Goal: Book appointment/travel/reservation

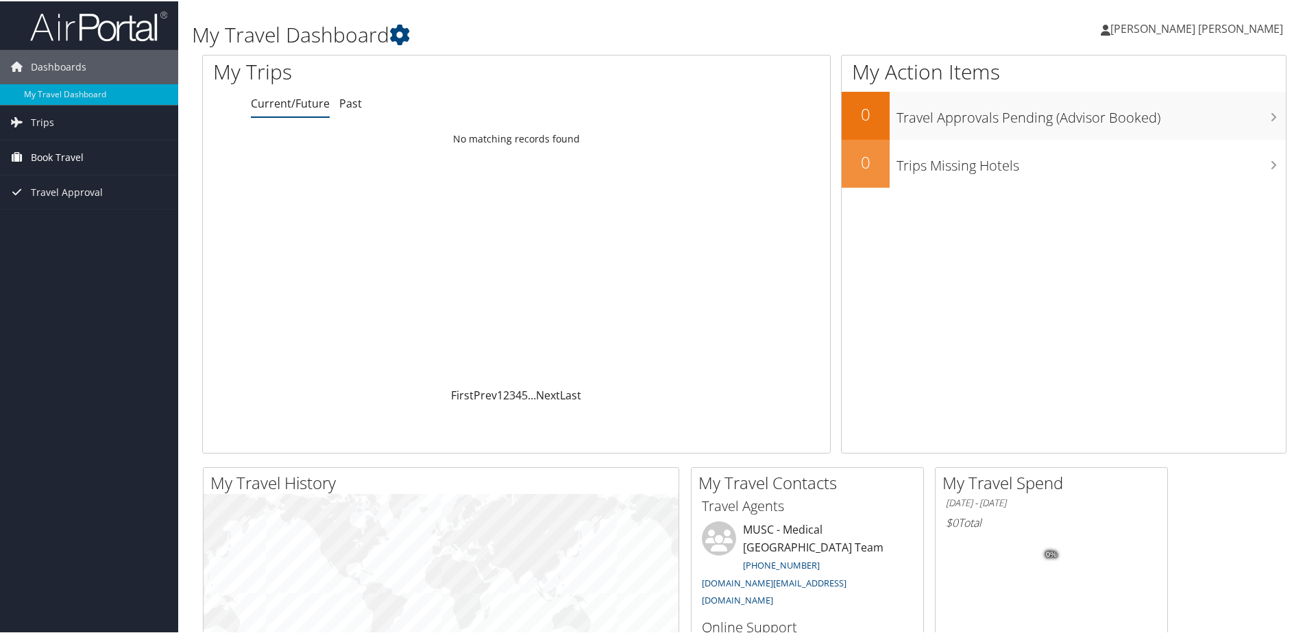
click at [88, 156] on link "Book Travel" at bounding box center [89, 156] width 178 height 34
click at [82, 120] on link "Trips" at bounding box center [89, 121] width 178 height 34
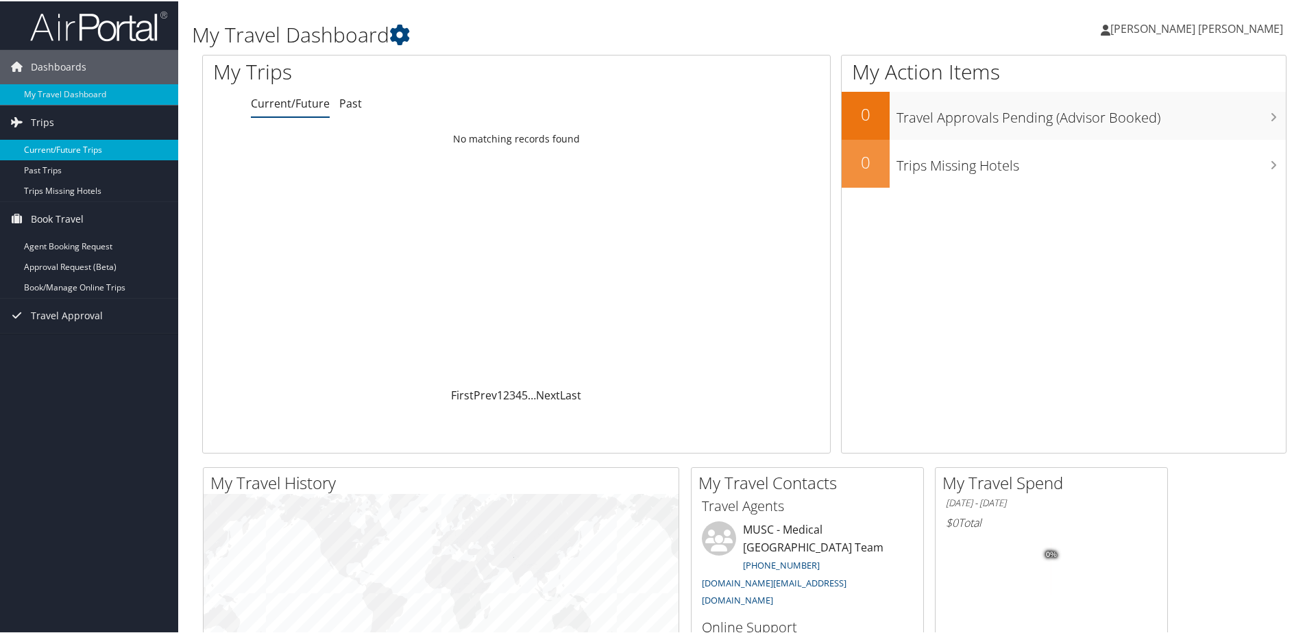
click at [110, 150] on link "Current/Future Trips" at bounding box center [89, 148] width 178 height 21
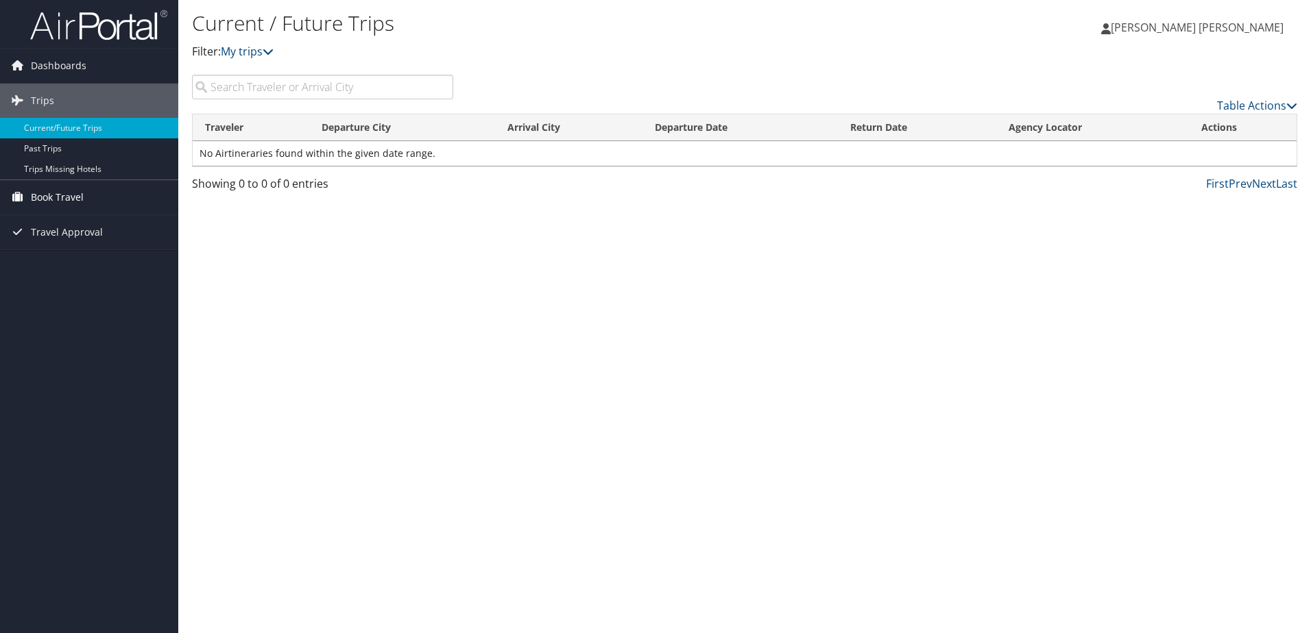
click at [51, 197] on span "Book Travel" at bounding box center [57, 197] width 53 height 34
click at [73, 268] on link "Book/Manage Online Trips" at bounding box center [89, 266] width 178 height 21
click at [82, 270] on link "Book/Manage Online Trips" at bounding box center [89, 266] width 178 height 21
